Goal: Book appointment/travel/reservation

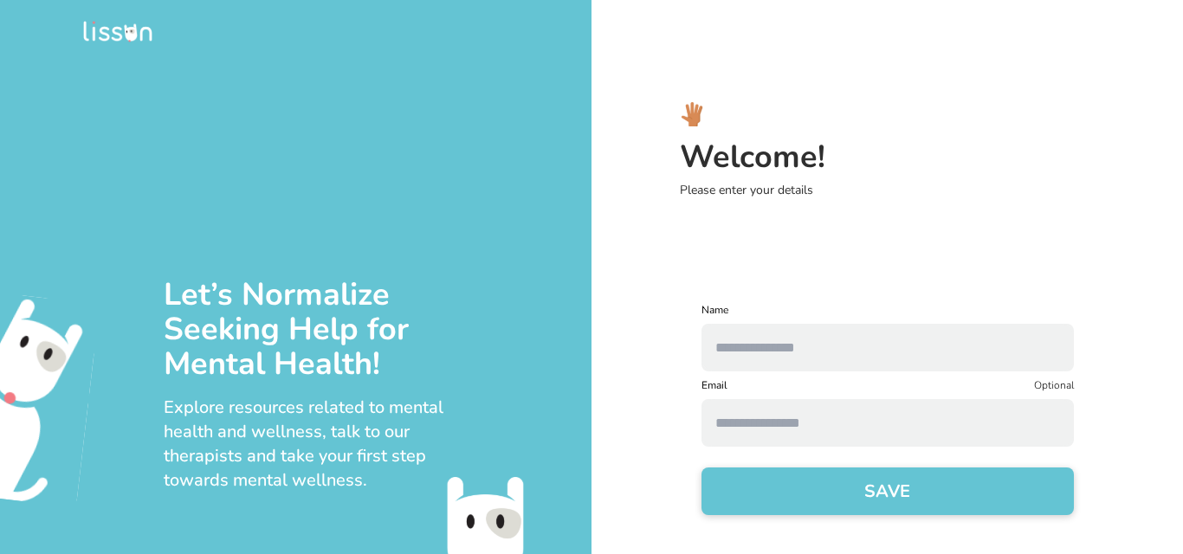
click at [926, 365] on input "text" at bounding box center [887, 348] width 372 height 48
type input "**********"
click at [909, 423] on input at bounding box center [887, 423] width 372 height 48
type input "**********"
click at [908, 490] on button "SAVE" at bounding box center [887, 491] width 372 height 48
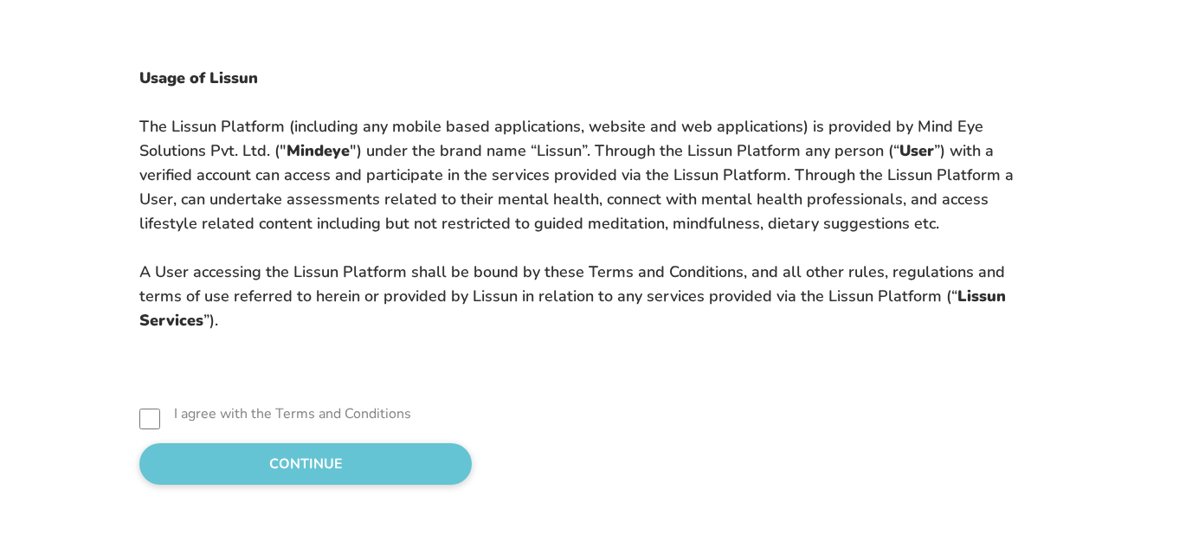
scroll to position [173, 0]
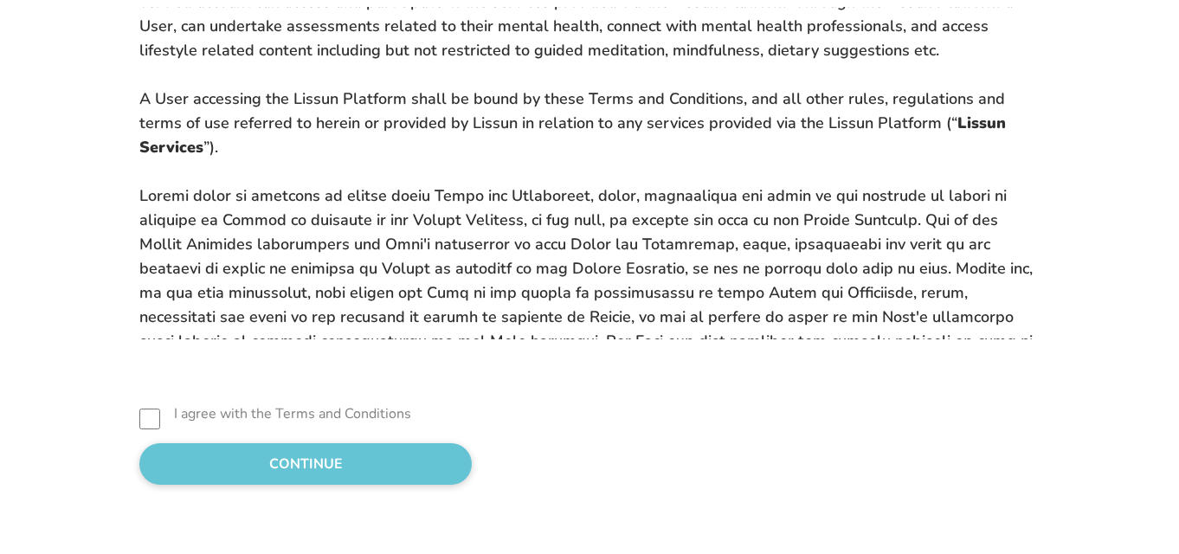
click at [284, 467] on button "CONTINUE" at bounding box center [305, 464] width 332 height 42
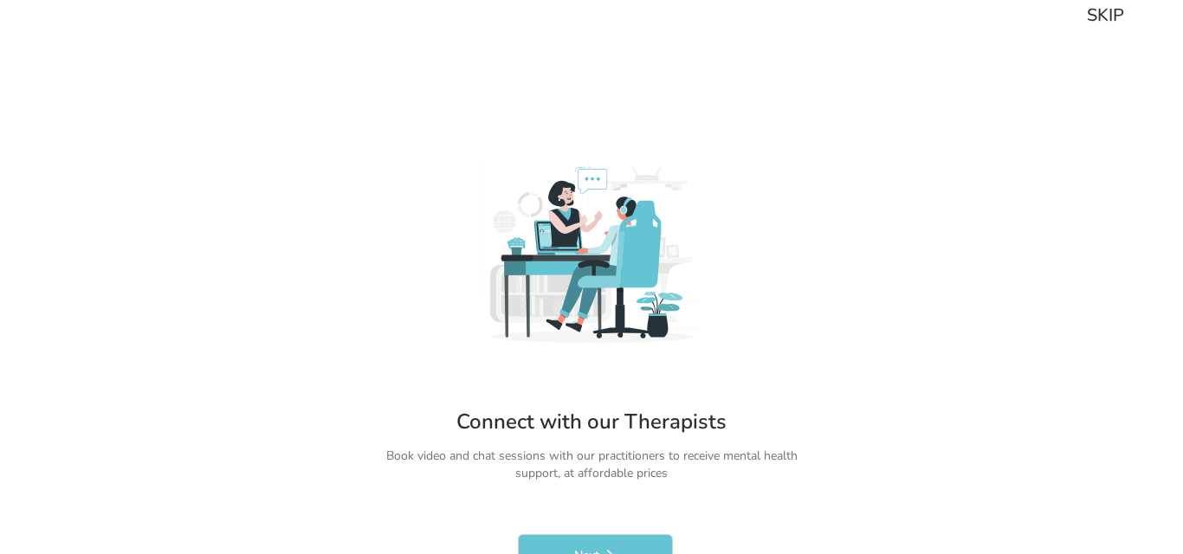
scroll to position [0, 0]
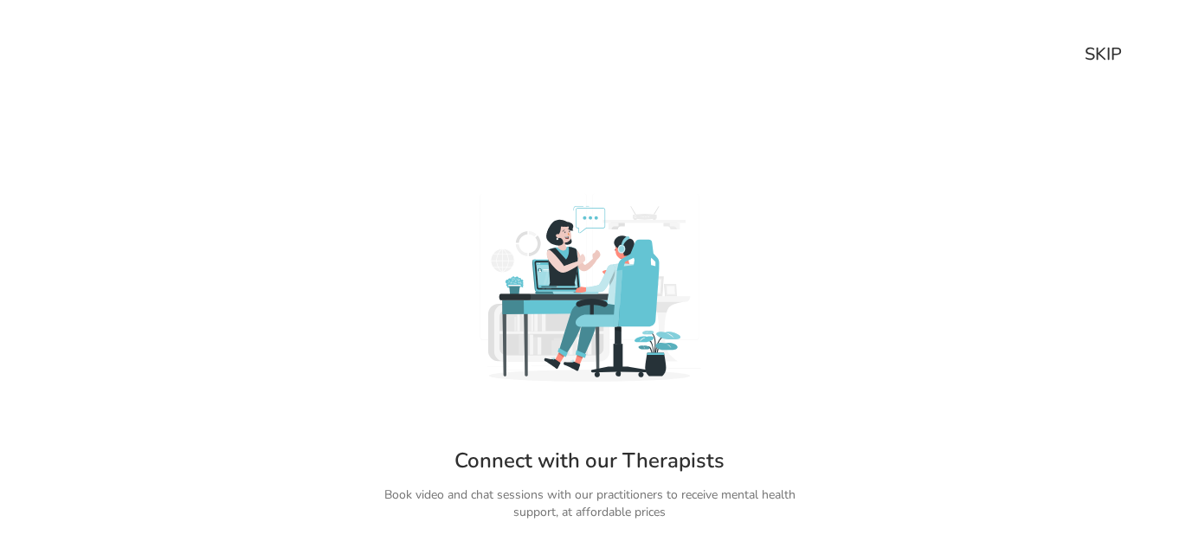
click at [1124, 45] on div "SKIP Connect with our Therapists Book video and chat sessions with our practiti…" at bounding box center [589, 277] width 1179 height 554
click at [1117, 50] on div "SKIP" at bounding box center [1103, 54] width 37 height 24
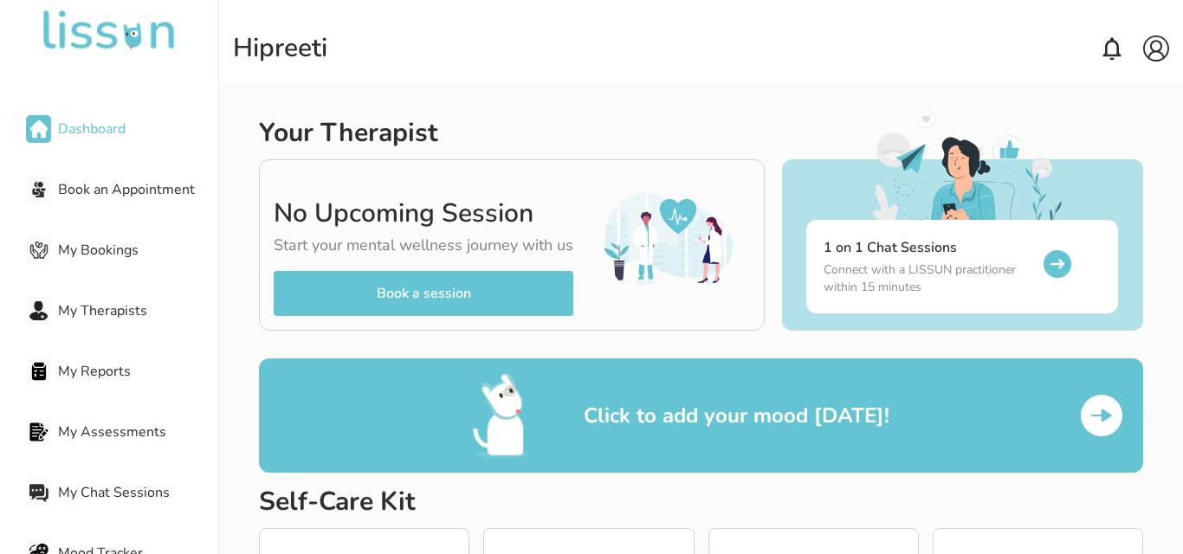
click at [120, 426] on span "My Assessments" at bounding box center [138, 432] width 160 height 21
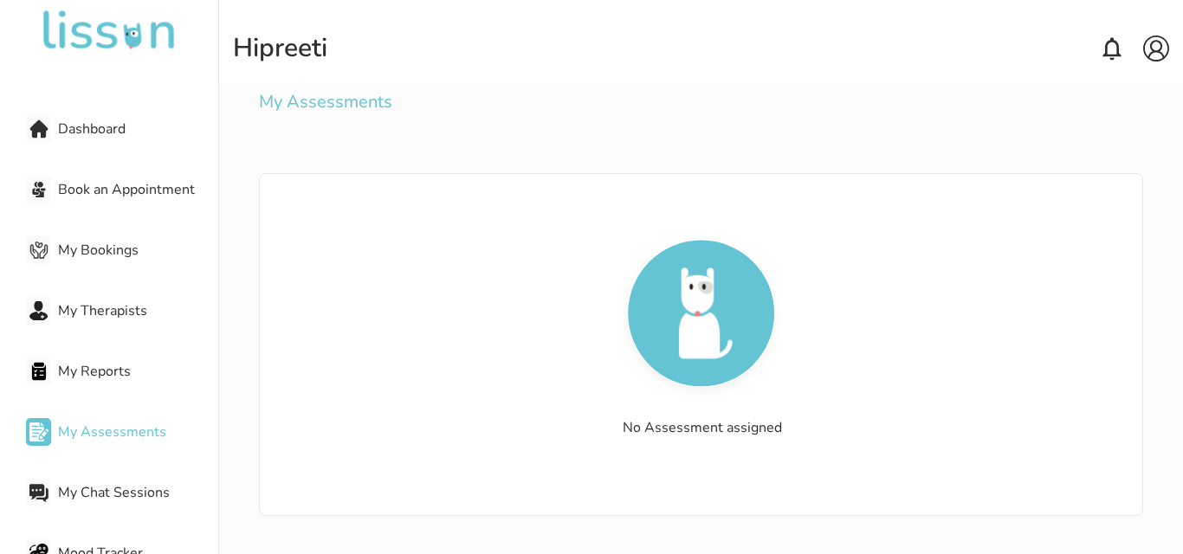
scroll to position [173, 0]
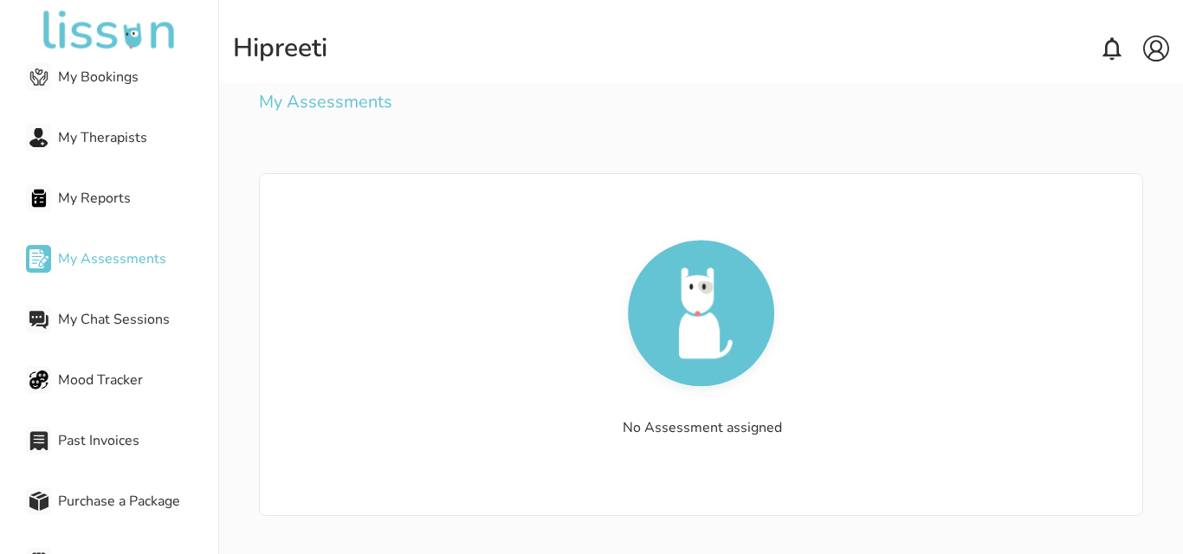
click at [119, 311] on span "My Chat Sessions" at bounding box center [138, 319] width 160 height 21
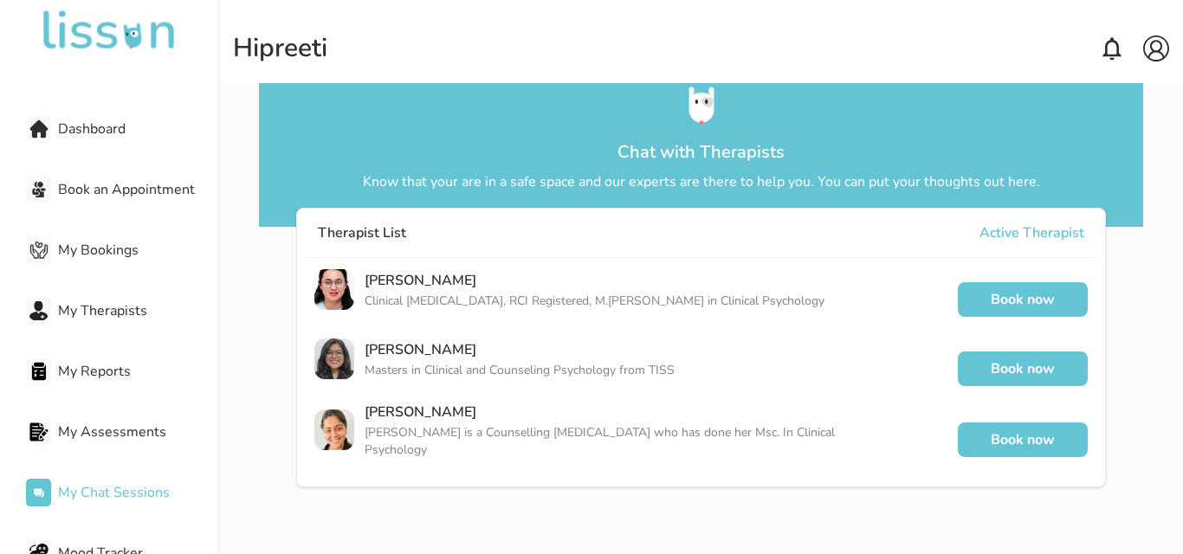
click at [80, 119] on span "Dashboard" at bounding box center [138, 129] width 160 height 21
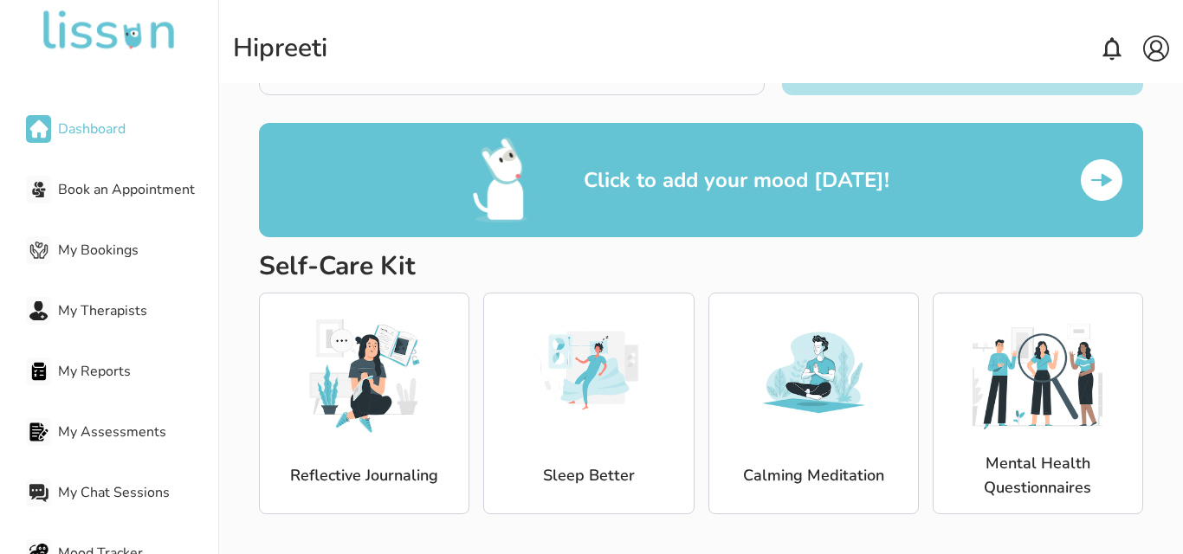
scroll to position [237, 0]
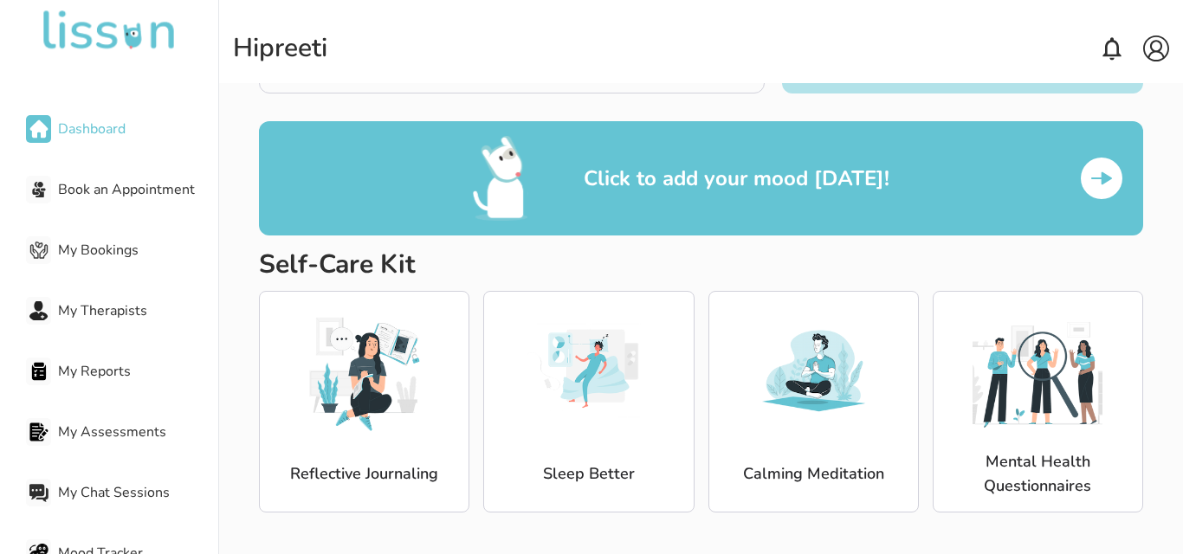
click at [435, 407] on div "Reflective Journaling" at bounding box center [364, 402] width 210 height 222
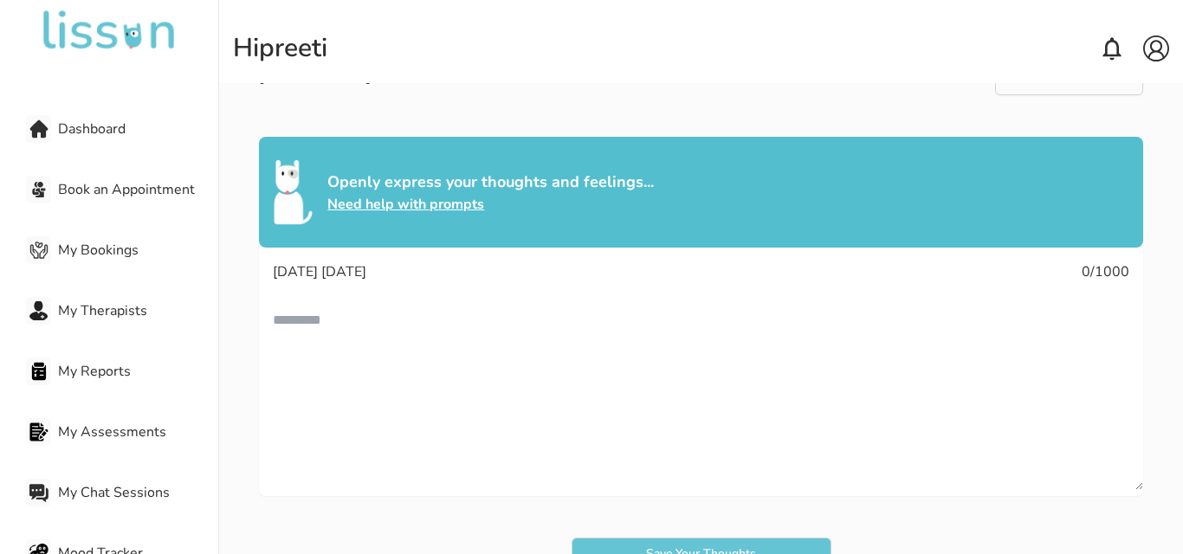
scroll to position [100, 0]
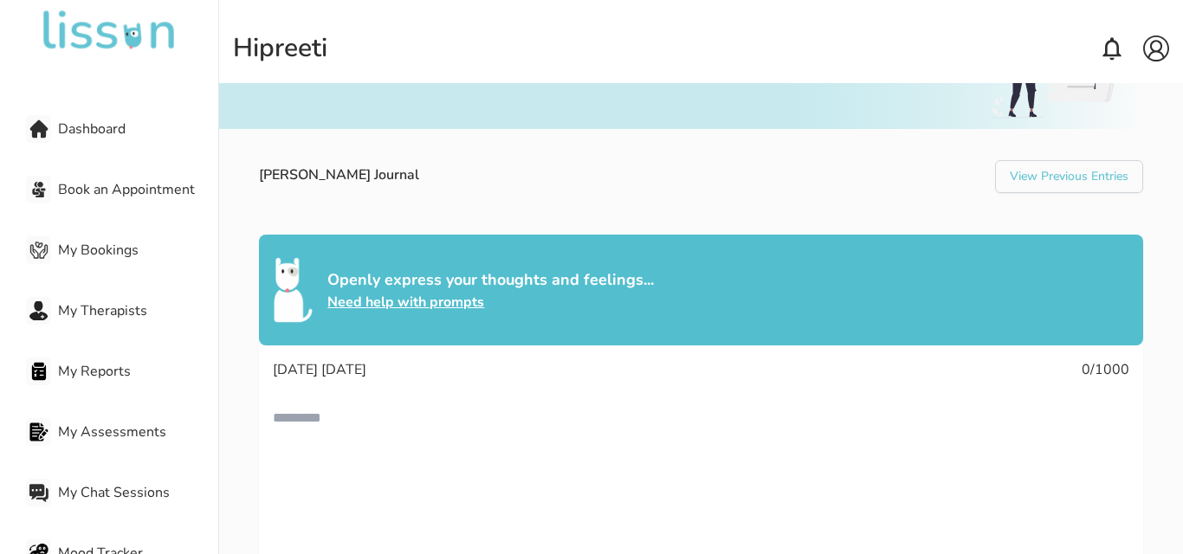
scroll to position [273, 0]
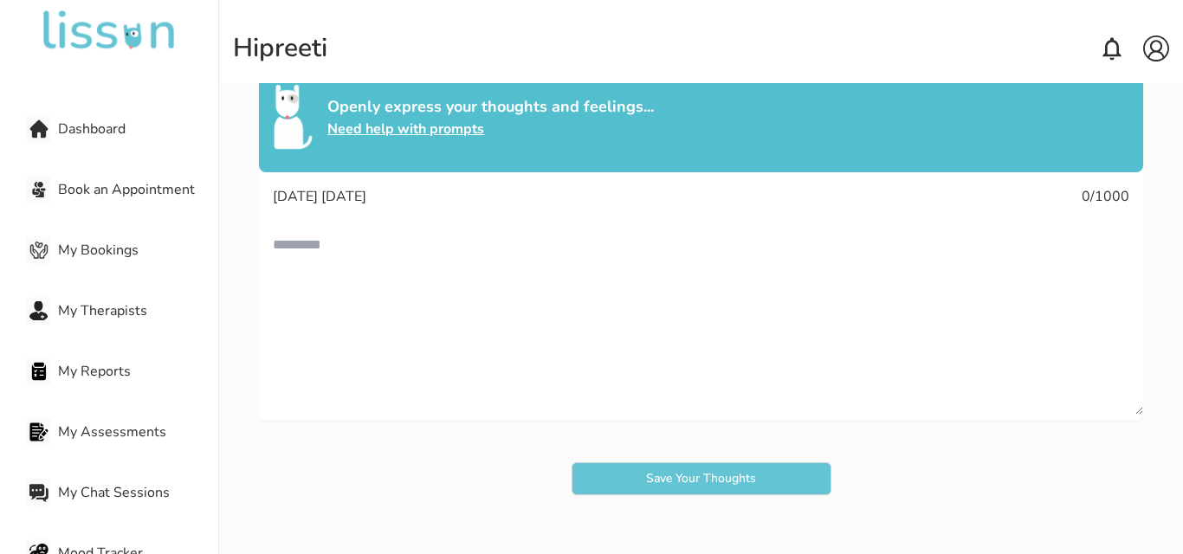
click at [98, 123] on span "Dashboard" at bounding box center [138, 129] width 160 height 21
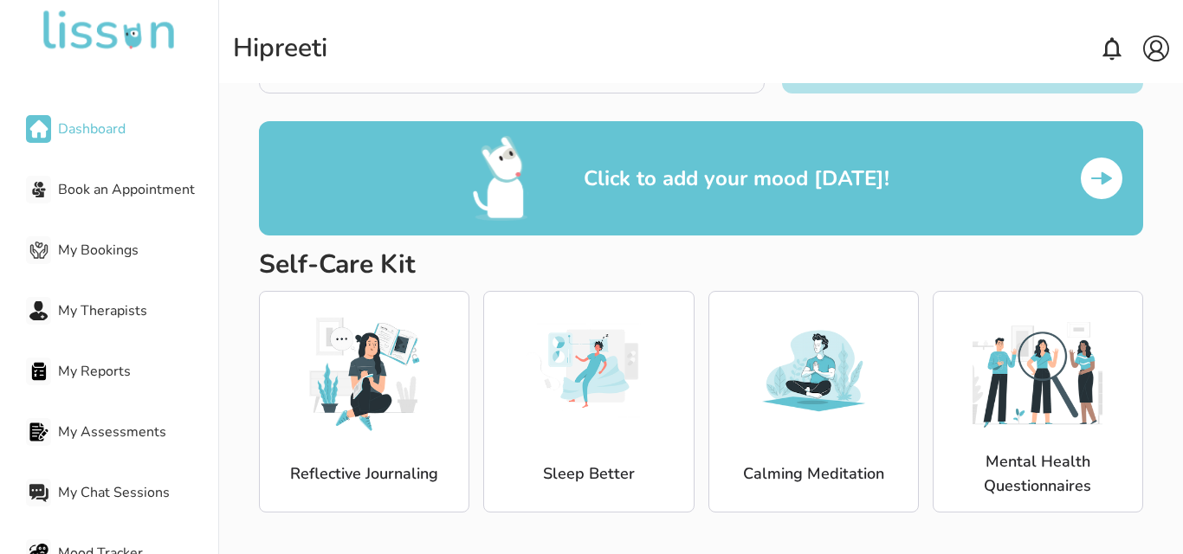
click at [608, 395] on img at bounding box center [589, 371] width 130 height 130
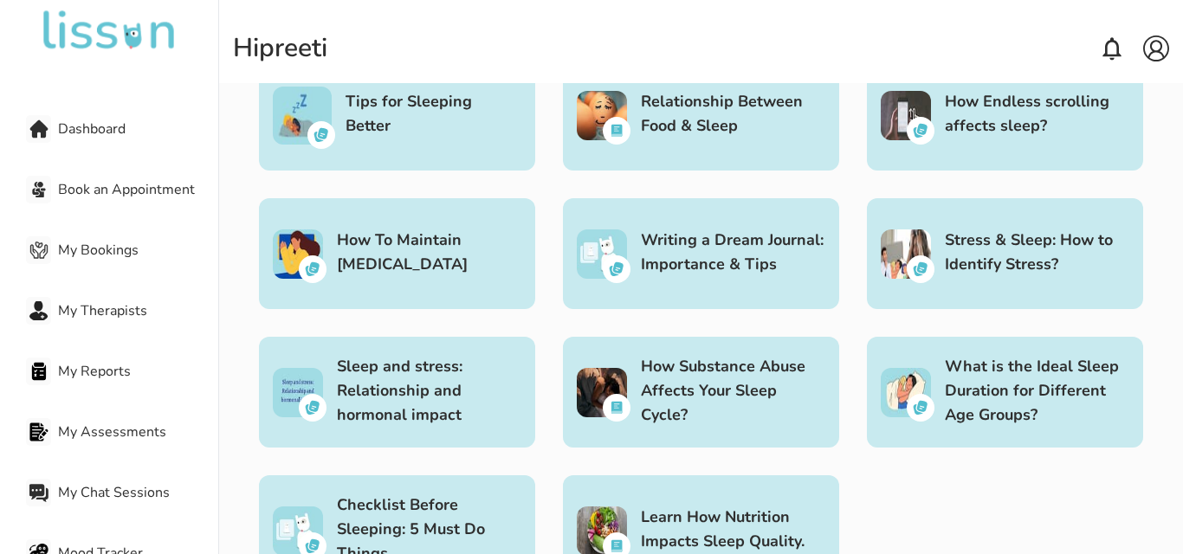
click at [1154, 56] on img at bounding box center [1156, 48] width 26 height 26
click at [1124, 79] on p "My Account" at bounding box center [1121, 81] width 56 height 14
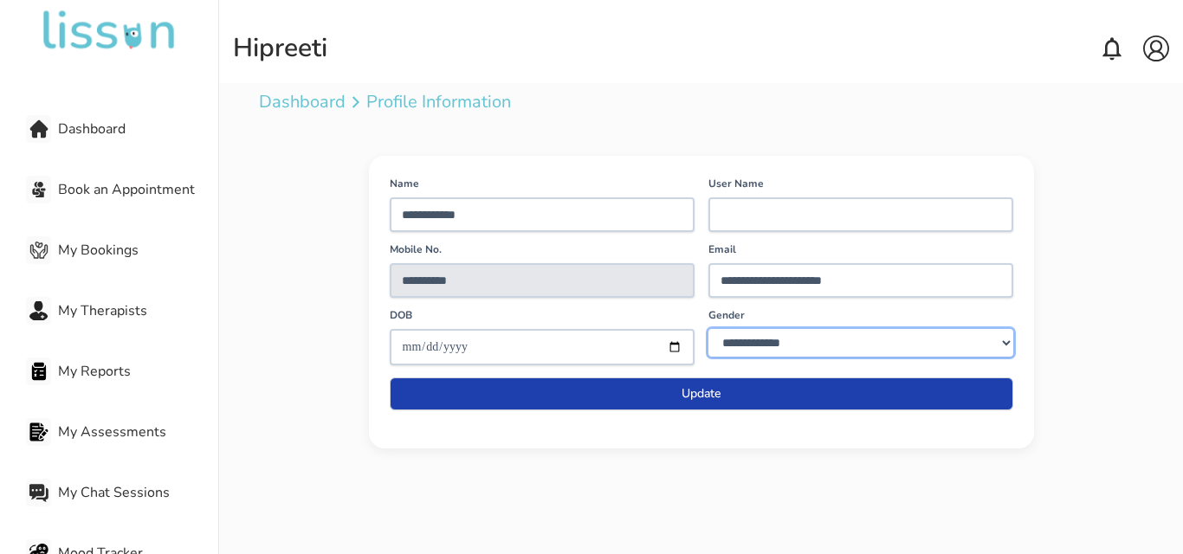
click at [812, 353] on select "**********" at bounding box center [860, 343] width 305 height 28
select select "******"
click at [708, 329] on select "**********" at bounding box center [860, 343] width 305 height 28
click at [125, 193] on span "Book an Appointment" at bounding box center [138, 189] width 160 height 21
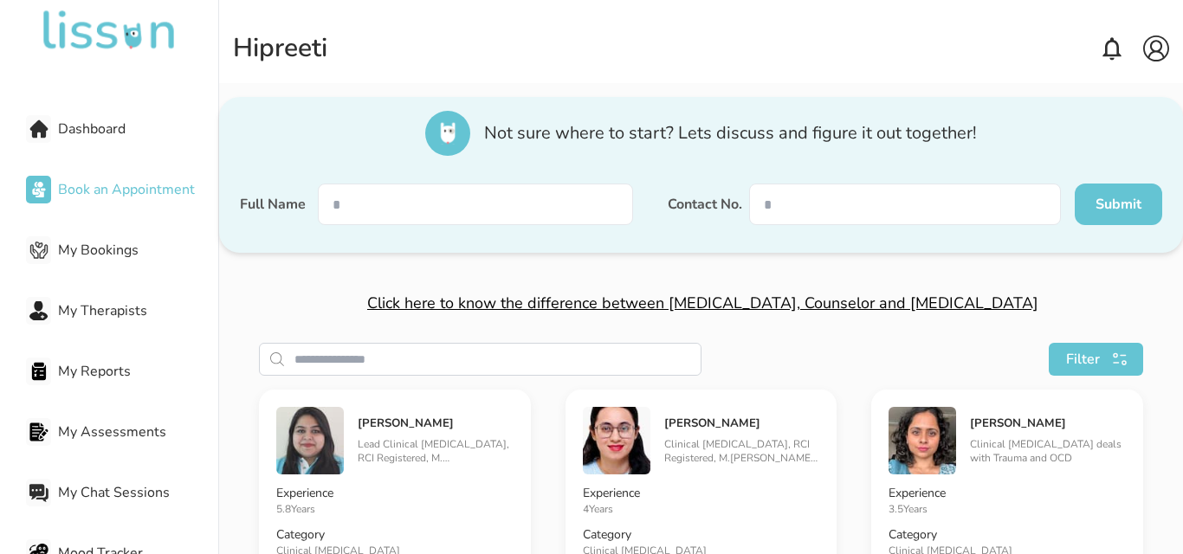
click at [492, 211] on input "text" at bounding box center [475, 205] width 315 height 42
click at [668, 76] on div "Hi preeti" at bounding box center [701, 48] width 936 height 69
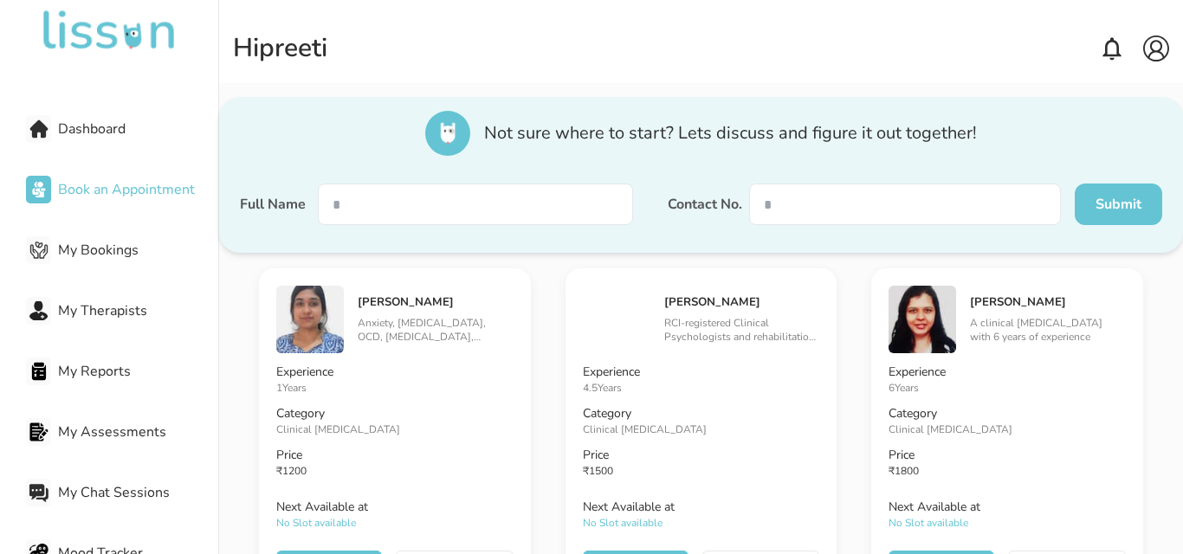
scroll to position [2337, 0]
